Goal: Task Accomplishment & Management: Manage account settings

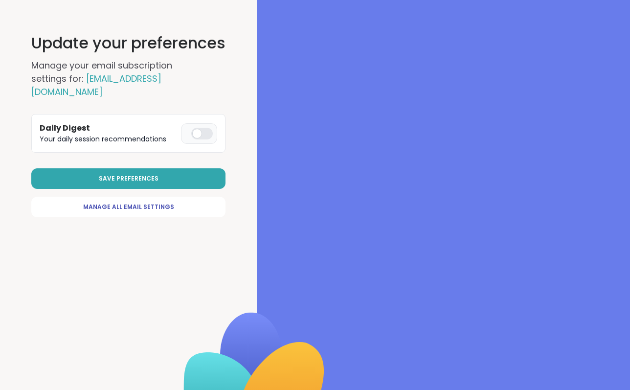
click at [198, 128] on div at bounding box center [202, 134] width 22 height 12
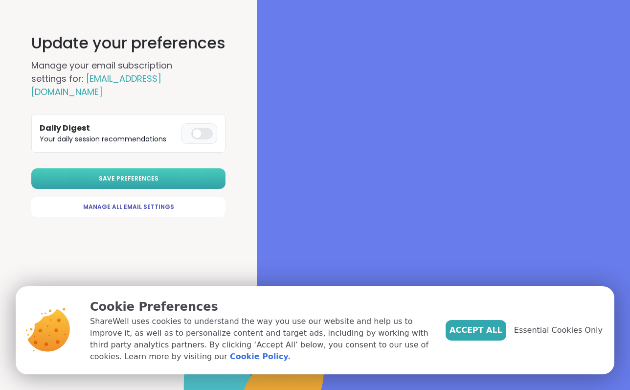
click at [166, 168] on button "Save Preferences" at bounding box center [128, 178] width 194 height 21
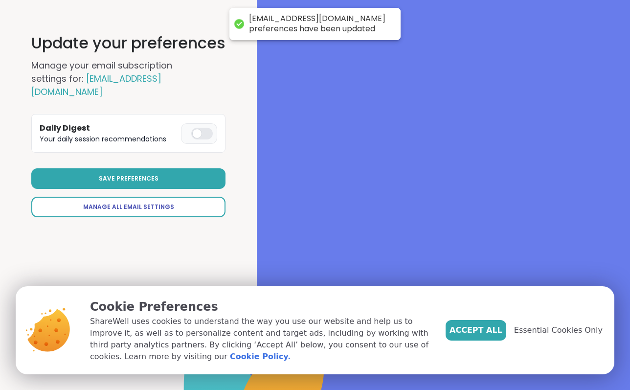
click at [168, 202] on span "Manage All Email Settings" at bounding box center [128, 206] width 91 height 9
select select "**"
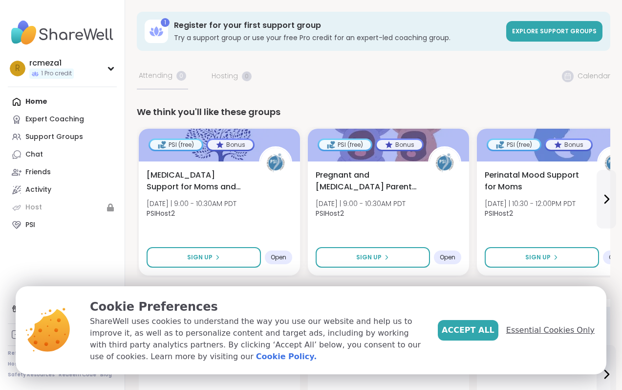
click at [540, 334] on span "Essential Cookies Only" at bounding box center [551, 330] width 88 height 12
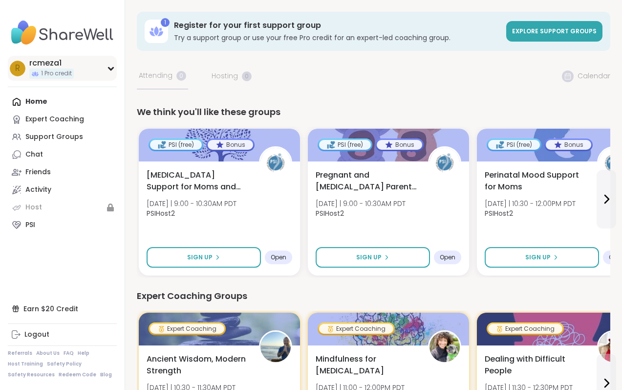
click at [108, 68] on icon at bounding box center [111, 68] width 8 height 5
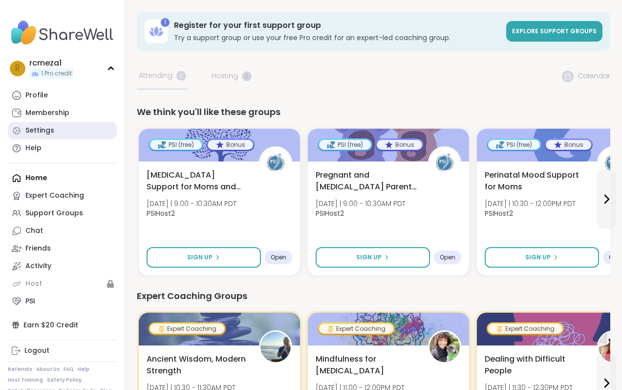
click at [69, 131] on link "Settings" at bounding box center [62, 131] width 109 height 18
select select "**"
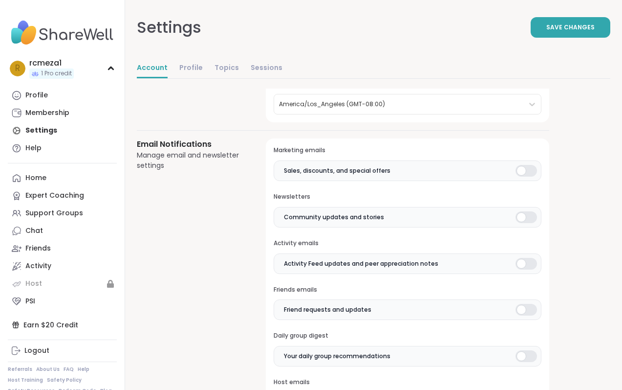
scroll to position [180, 0]
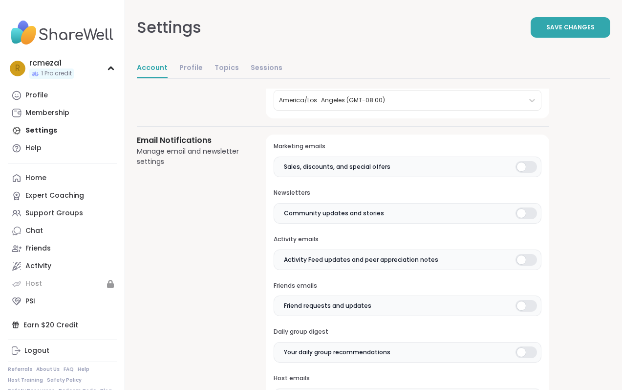
click at [524, 216] on div at bounding box center [527, 213] width 22 height 12
click at [523, 255] on div at bounding box center [527, 260] width 22 height 12
click at [522, 310] on div at bounding box center [527, 306] width 22 height 12
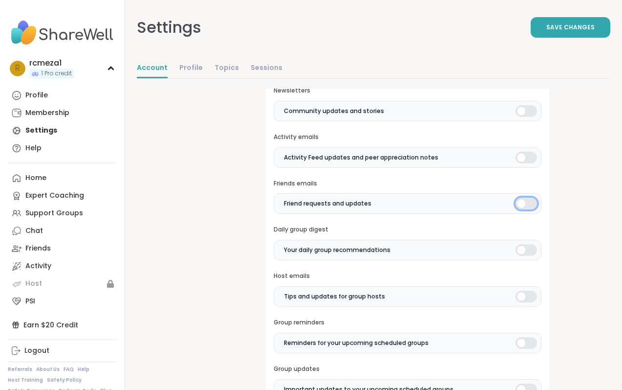
scroll to position [295, 0]
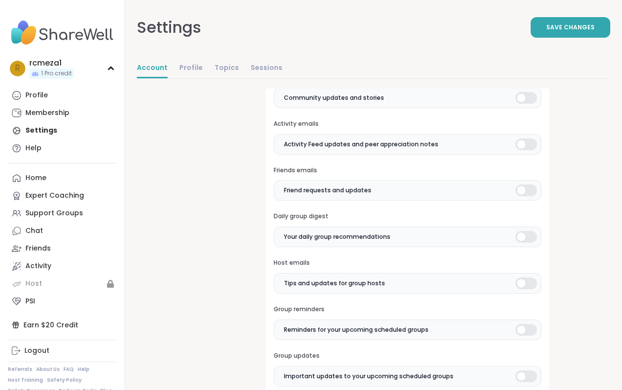
click at [524, 235] on div at bounding box center [527, 237] width 22 height 12
click at [520, 283] on div at bounding box center [527, 283] width 22 height 12
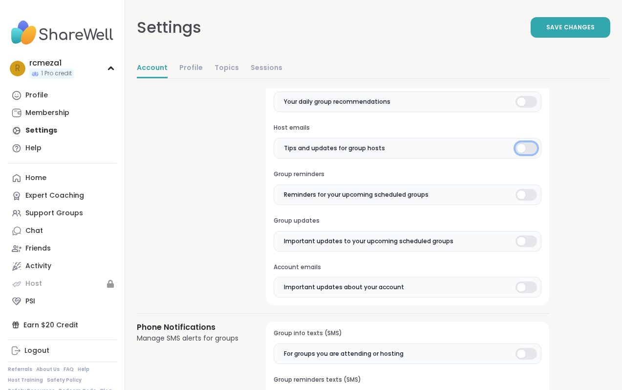
scroll to position [442, 0]
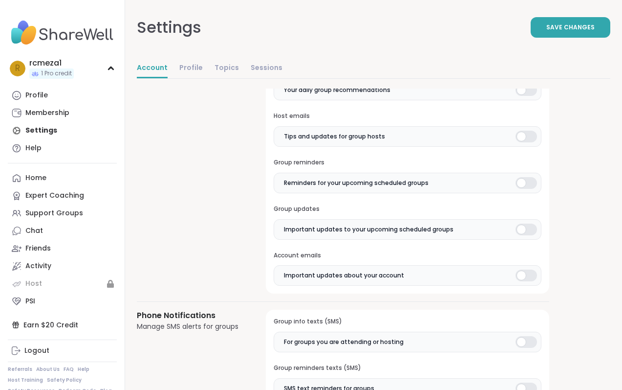
click at [525, 181] on div at bounding box center [527, 183] width 22 height 12
click at [527, 226] on div at bounding box center [527, 229] width 22 height 12
click at [527, 281] on div at bounding box center [527, 275] width 22 height 12
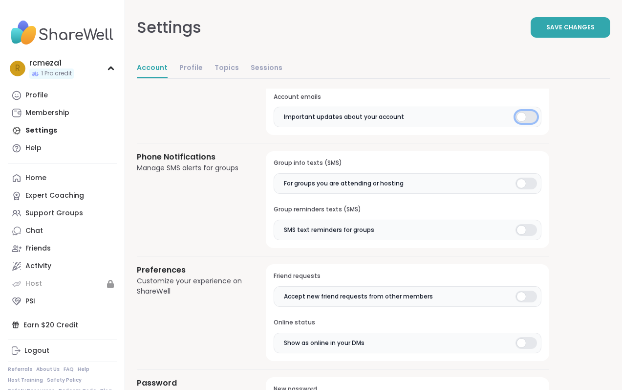
scroll to position [603, 0]
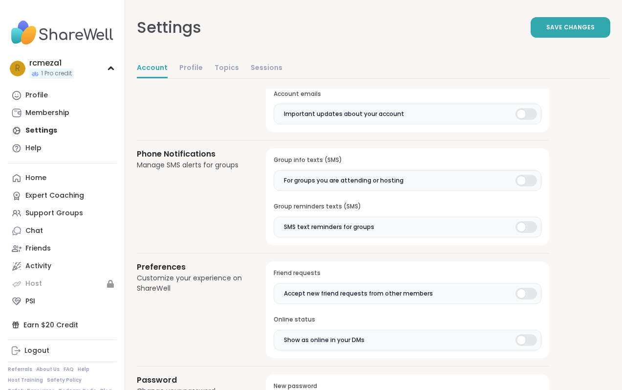
click at [519, 180] on div at bounding box center [527, 181] width 22 height 12
click at [520, 223] on div at bounding box center [527, 227] width 22 height 12
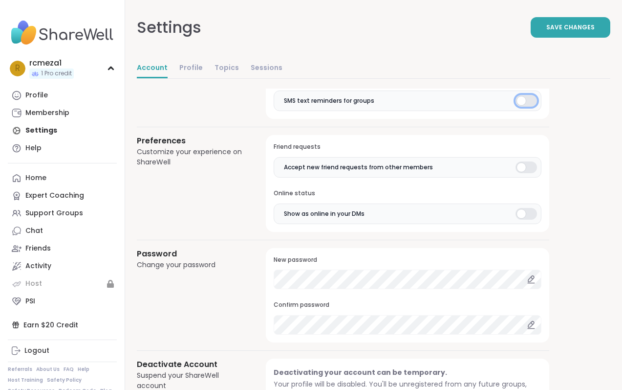
scroll to position [740, 0]
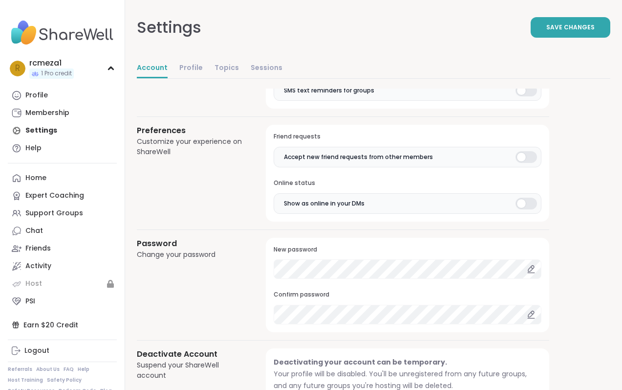
click at [522, 158] on div at bounding box center [527, 157] width 22 height 12
click at [525, 204] on div at bounding box center [527, 204] width 22 height 12
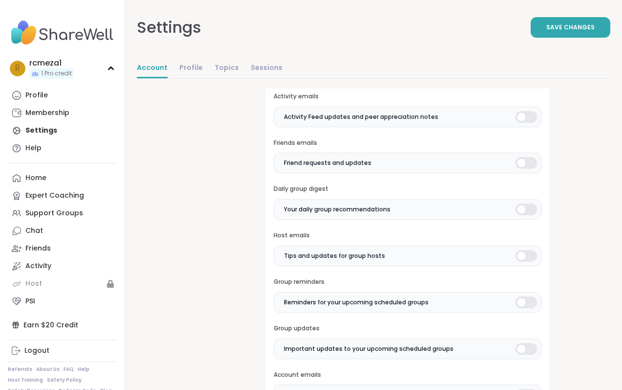
scroll to position [0, 0]
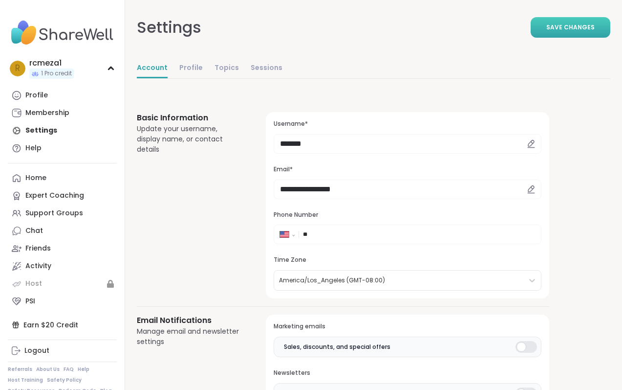
click at [576, 26] on span "Save Changes" at bounding box center [571, 27] width 48 height 9
